Goal: Information Seeking & Learning: Learn about a topic

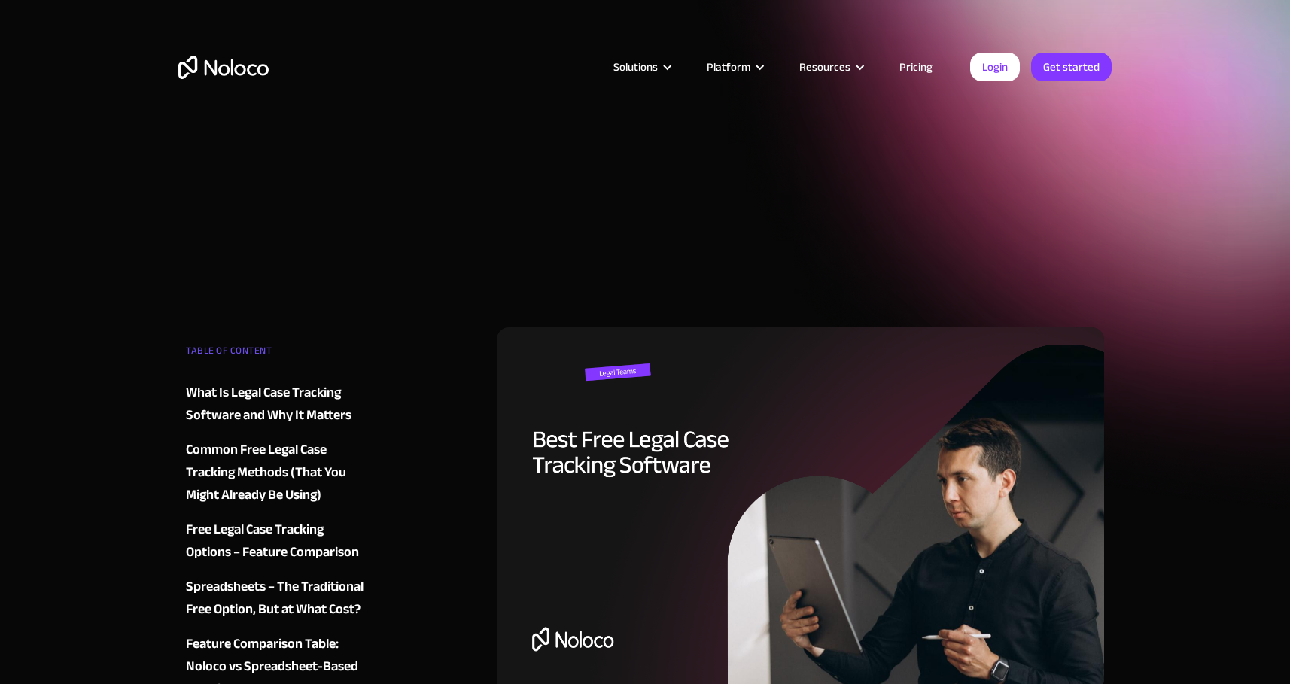
select select "English"
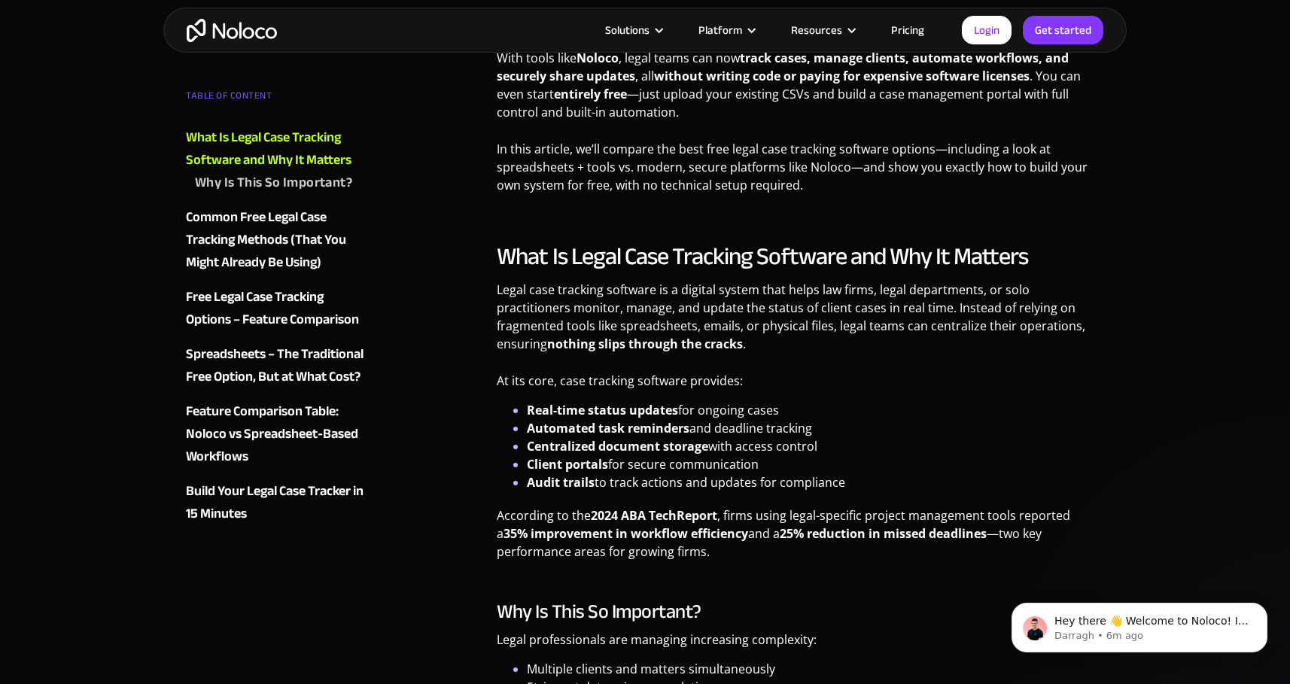
scroll to position [905, 0]
click at [904, 30] on link "Pricing" at bounding box center [907, 30] width 71 height 20
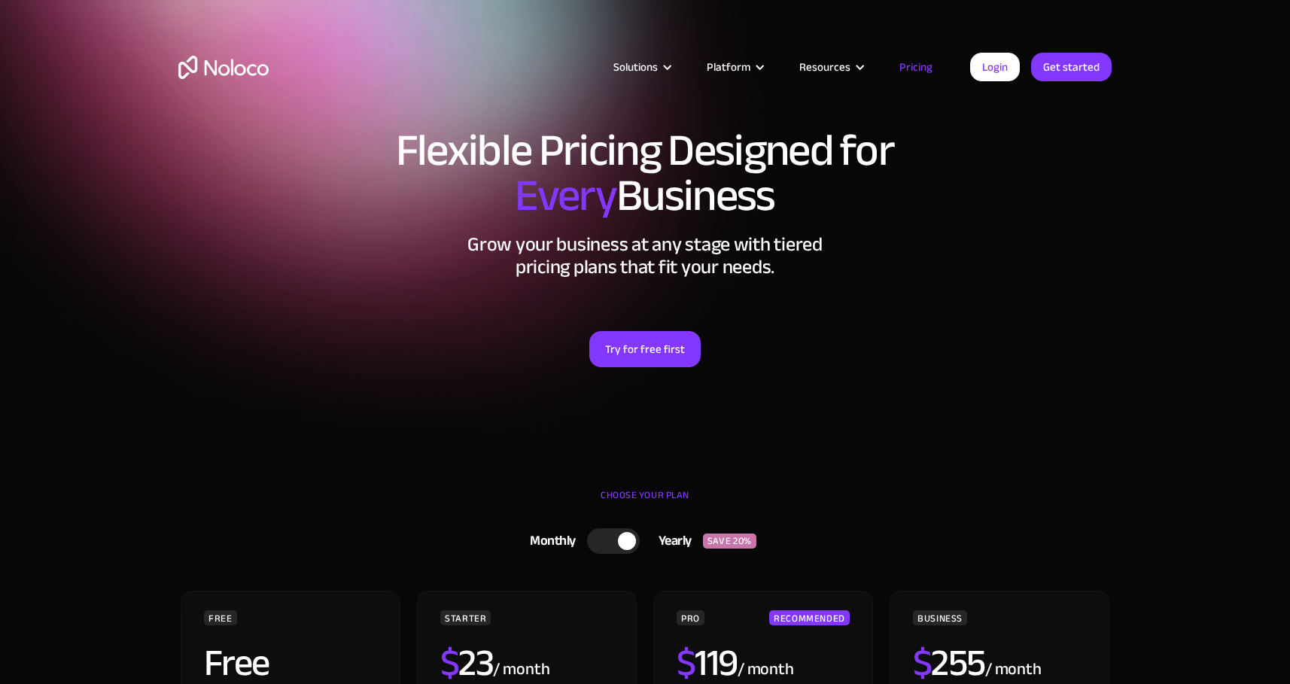
select select "English"
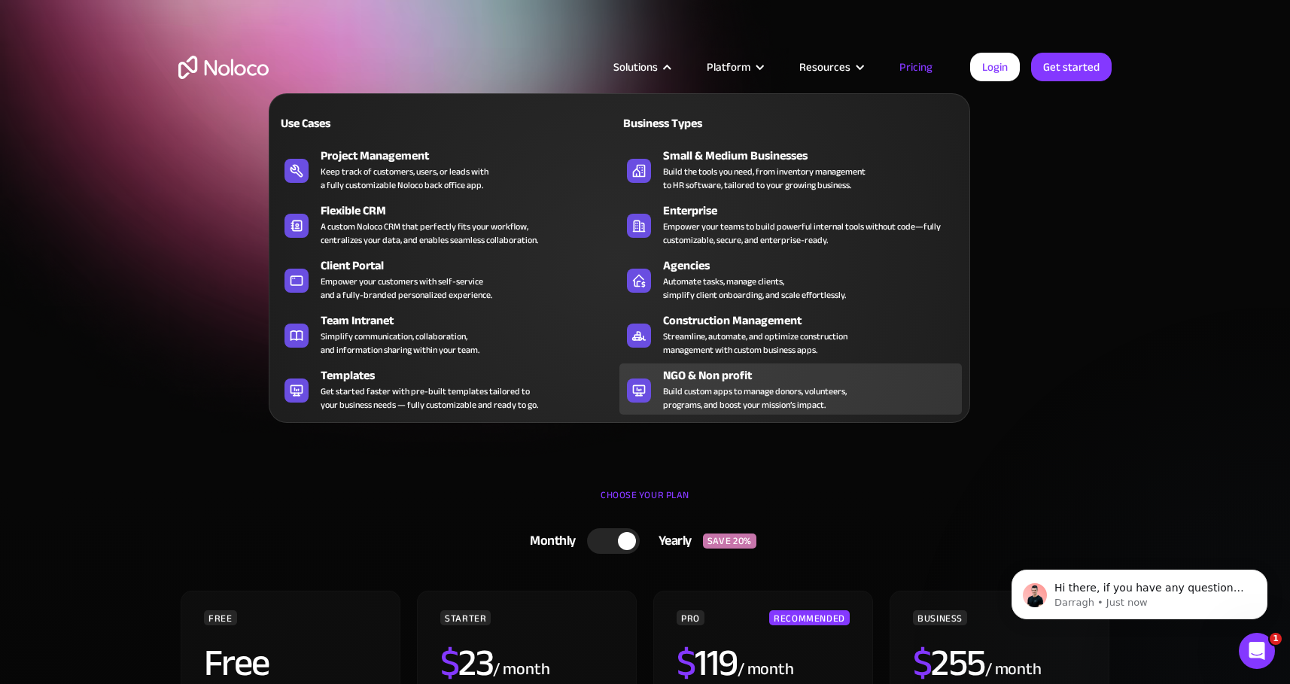
click at [715, 390] on div "Build custom apps to manage donors, volunteers, programs, and boost your missio…" at bounding box center [755, 398] width 184 height 27
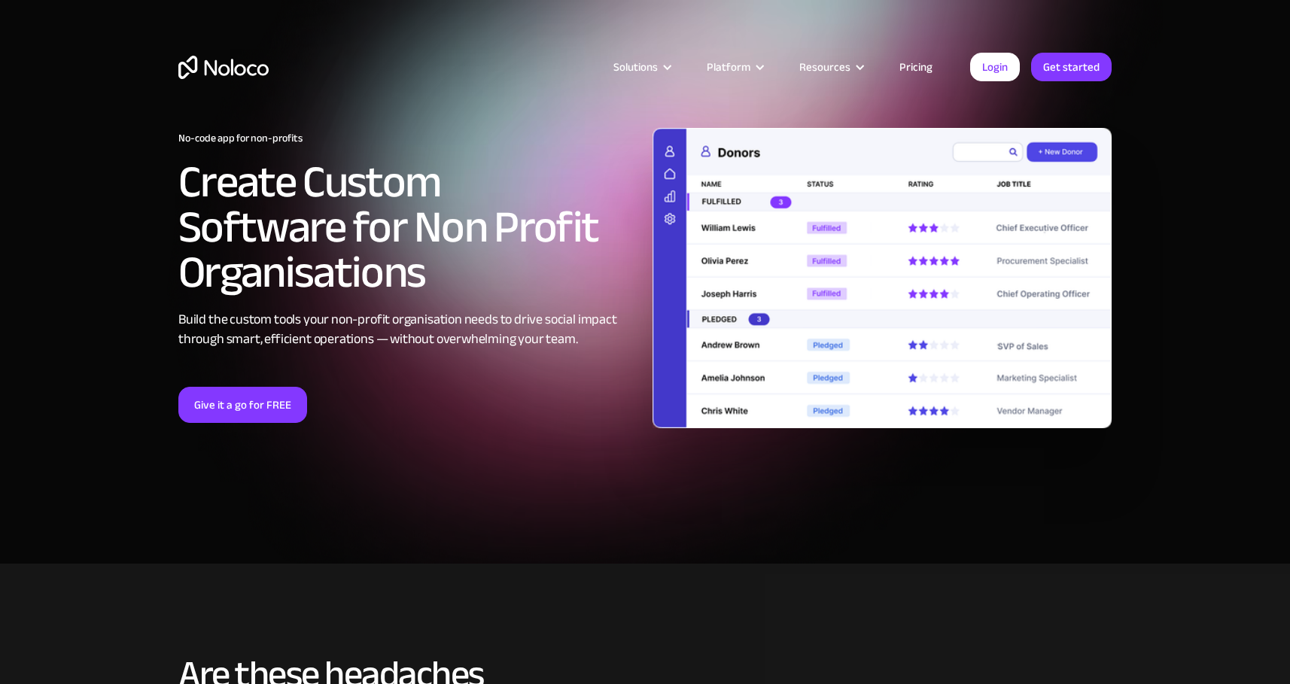
select select "English"
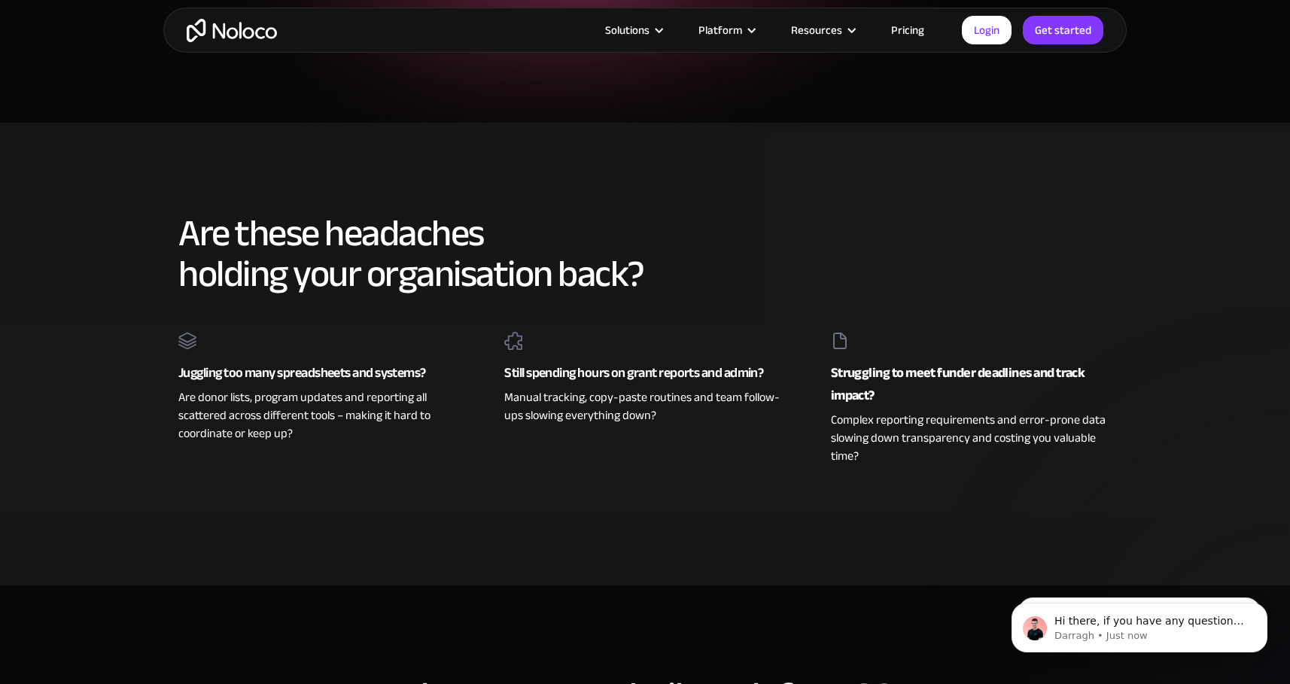
scroll to position [394, 0]
